Goal: Information Seeking & Learning: Learn about a topic

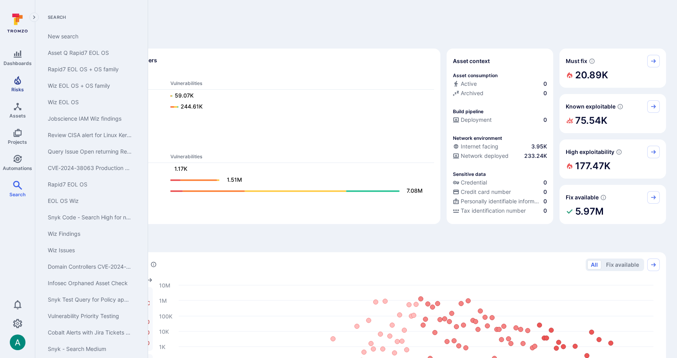
click at [20, 82] on icon "Risks" at bounding box center [17, 80] width 7 height 9
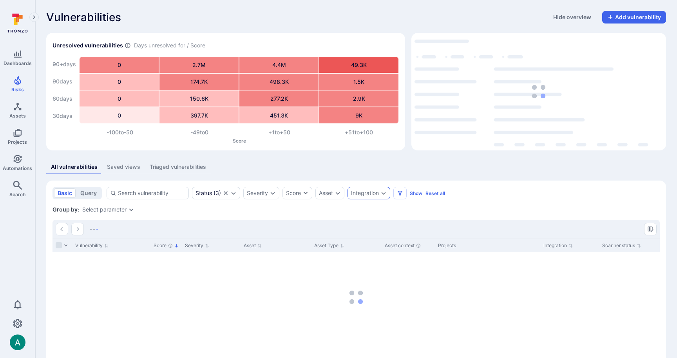
click at [366, 194] on div "Integration" at bounding box center [365, 193] width 28 height 6
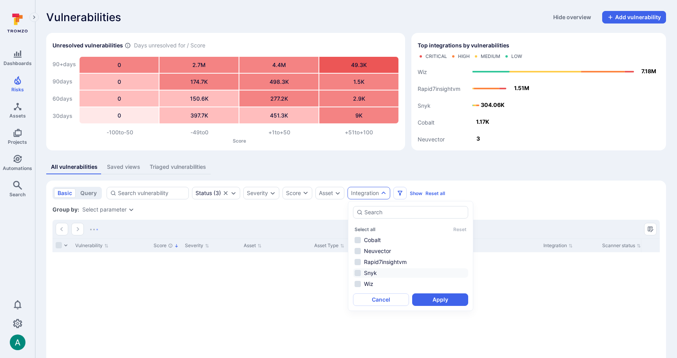
click at [369, 275] on li "Snyk" at bounding box center [410, 272] width 115 height 9
click at [447, 301] on button "Apply" at bounding box center [440, 299] width 56 height 13
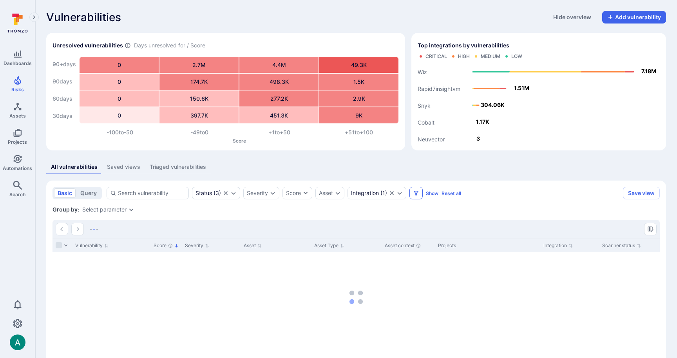
click at [419, 192] on icon "Filters" at bounding box center [416, 193] width 6 height 6
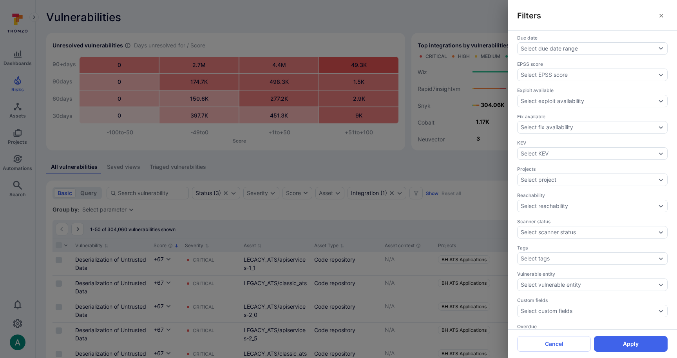
scroll to position [186, 0]
click at [568, 346] on button "Cancel" at bounding box center [554, 344] width 74 height 16
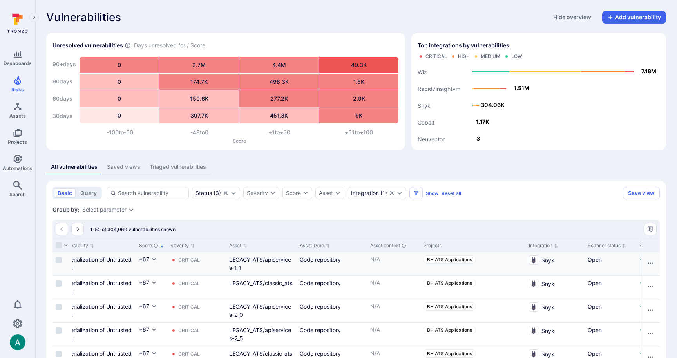
scroll to position [0, 0]
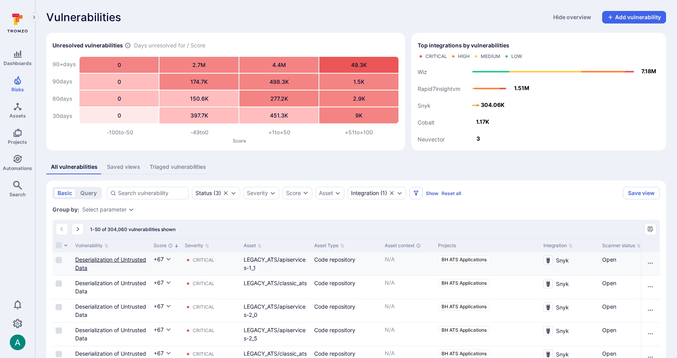
click at [101, 259] on link "Deserialization of Untrusted Data" at bounding box center [110, 263] width 71 height 15
